Goal: Task Accomplishment & Management: Manage account settings

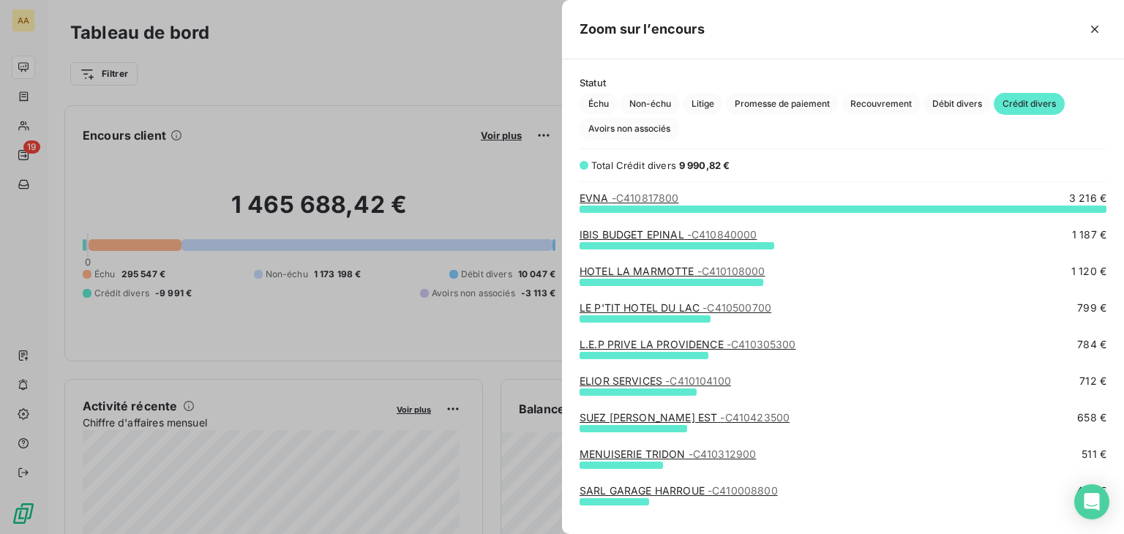
scroll to position [314, 550]
click at [20, 148] on div at bounding box center [562, 267] width 1124 height 534
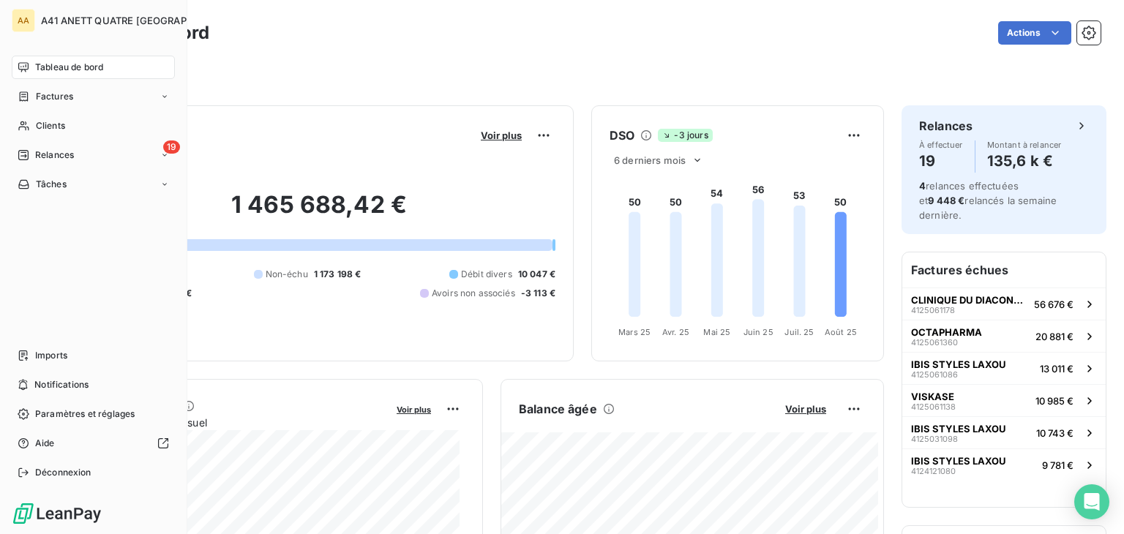
click at [54, 67] on span "Tableau de bord" at bounding box center [69, 67] width 68 height 13
click at [52, 153] on span "Relances" at bounding box center [54, 155] width 39 height 13
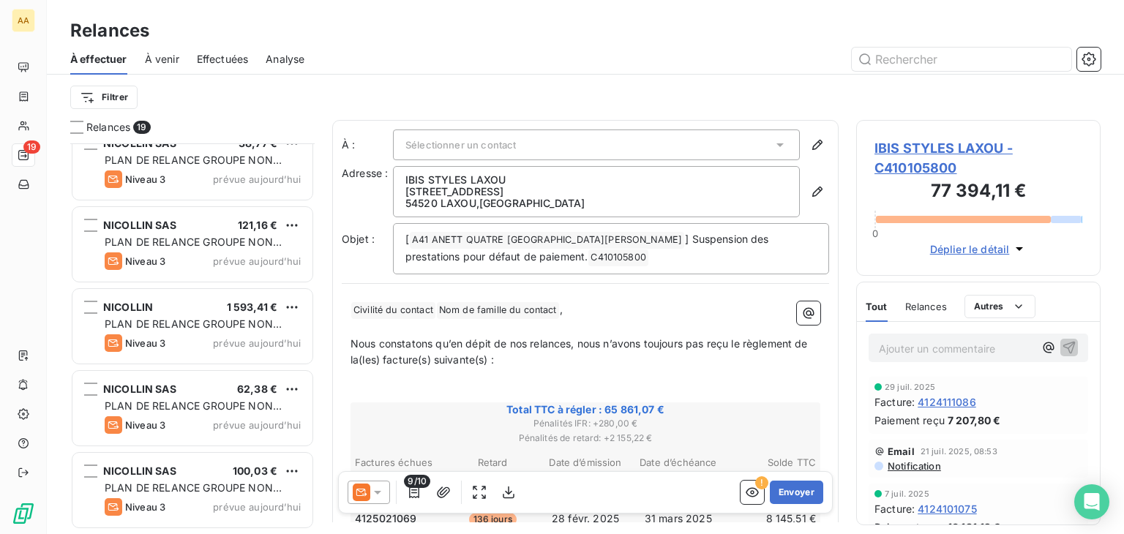
scroll to position [439, 0]
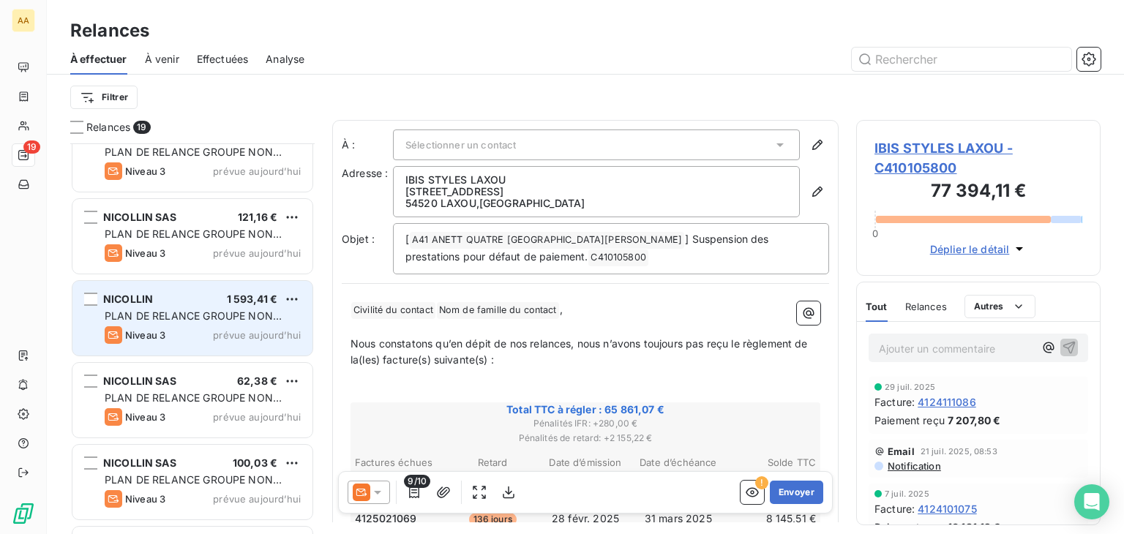
click at [201, 313] on span "PLAN DE RELANCE GROUPE NON AUTOMATIQUE" at bounding box center [193, 323] width 177 height 27
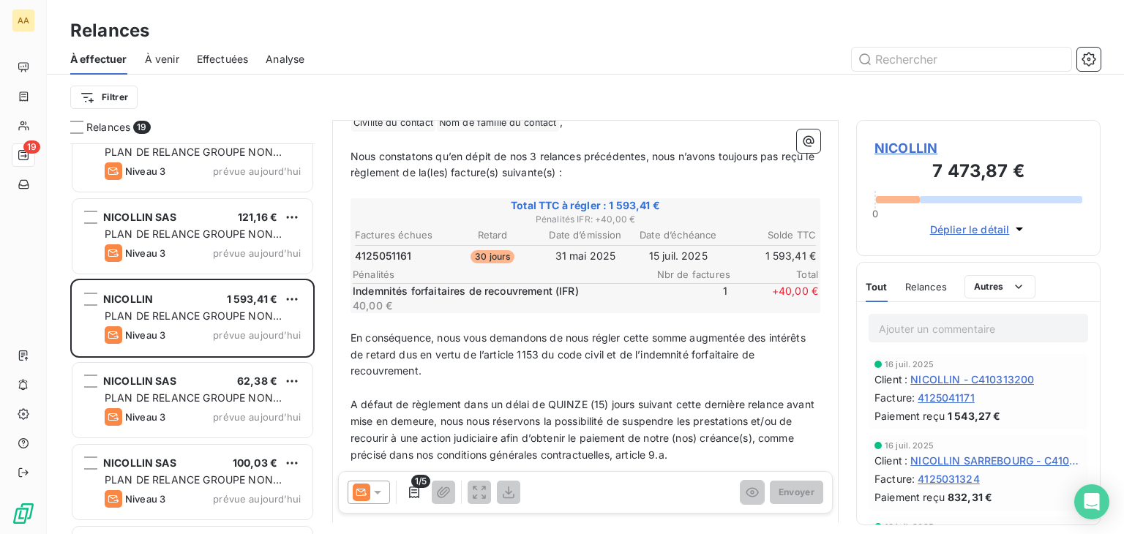
scroll to position [73, 0]
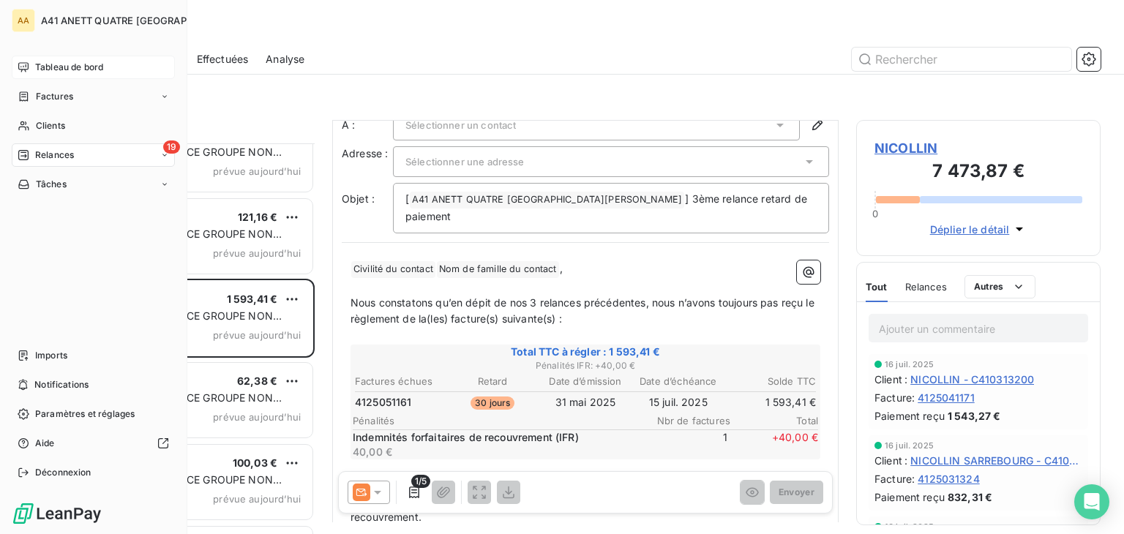
click at [65, 65] on span "Tableau de bord" at bounding box center [69, 67] width 68 height 13
